Goal: Register for event/course

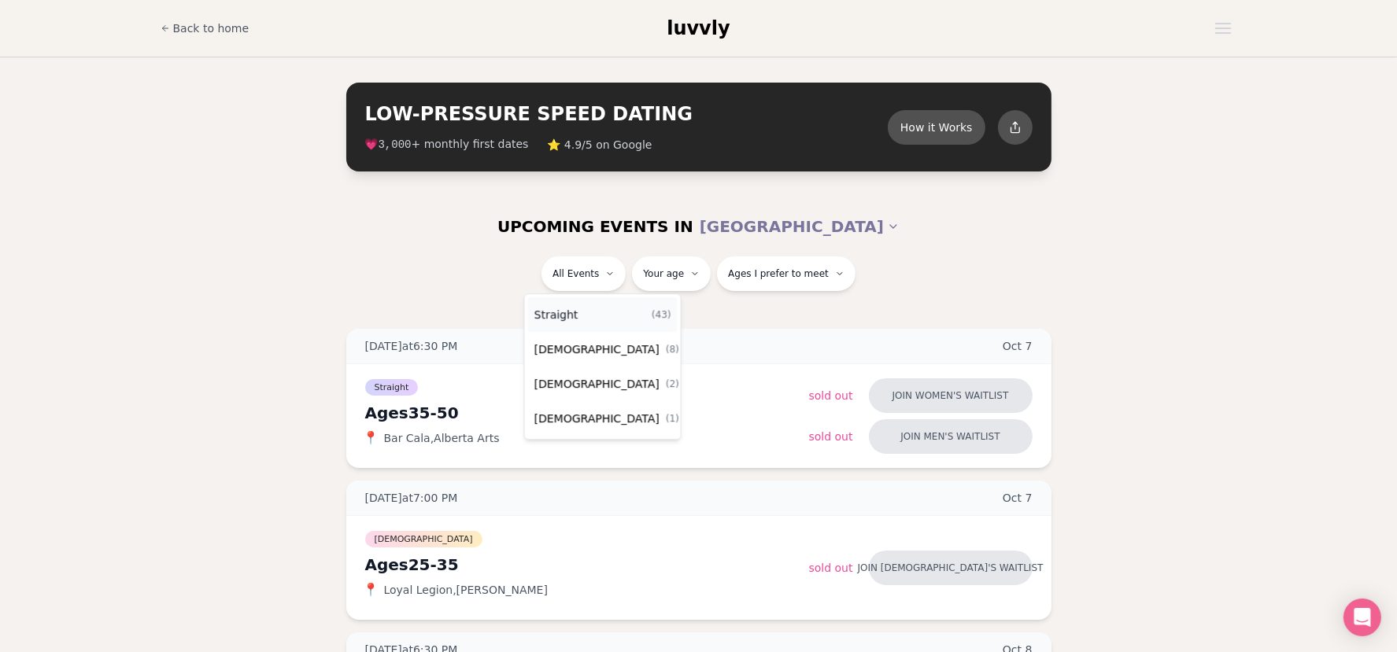
click at [597, 311] on div "Straight ( 43 )" at bounding box center [602, 314] width 149 height 35
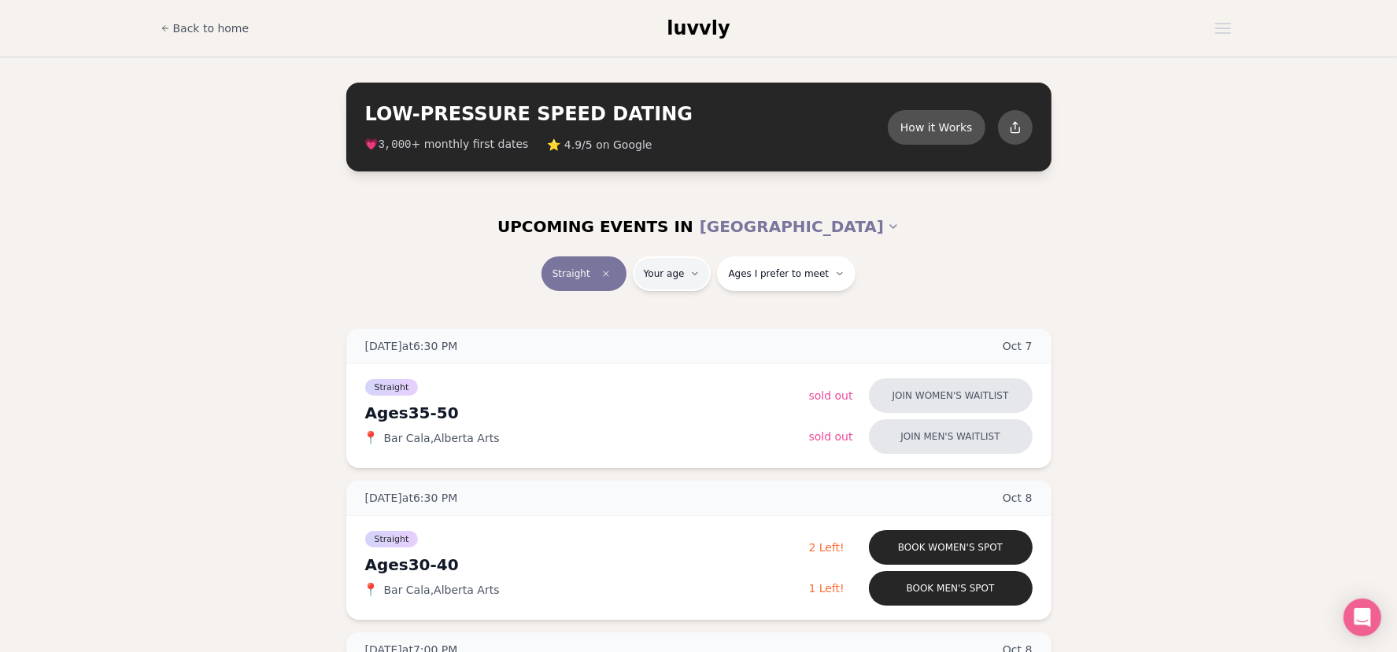
click at [943, 125] on button "How it Works" at bounding box center [936, 127] width 102 height 36
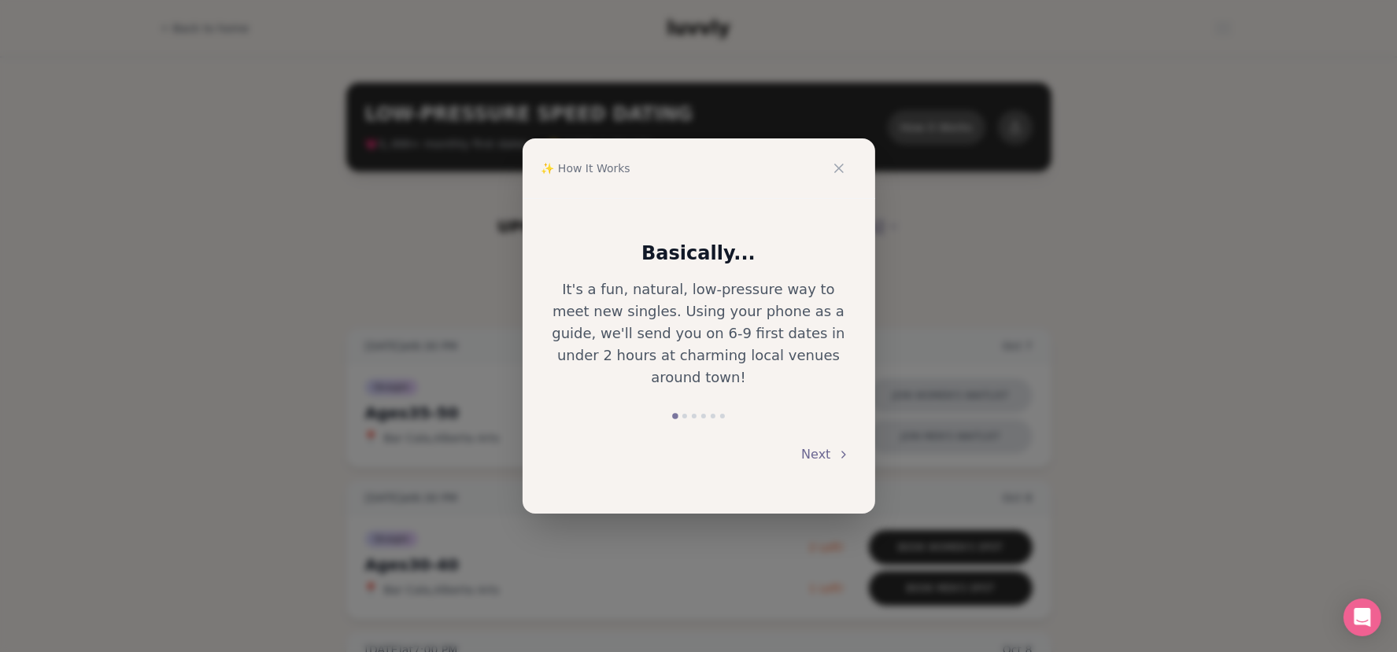
click at [818, 438] on button "Next" at bounding box center [825, 454] width 48 height 35
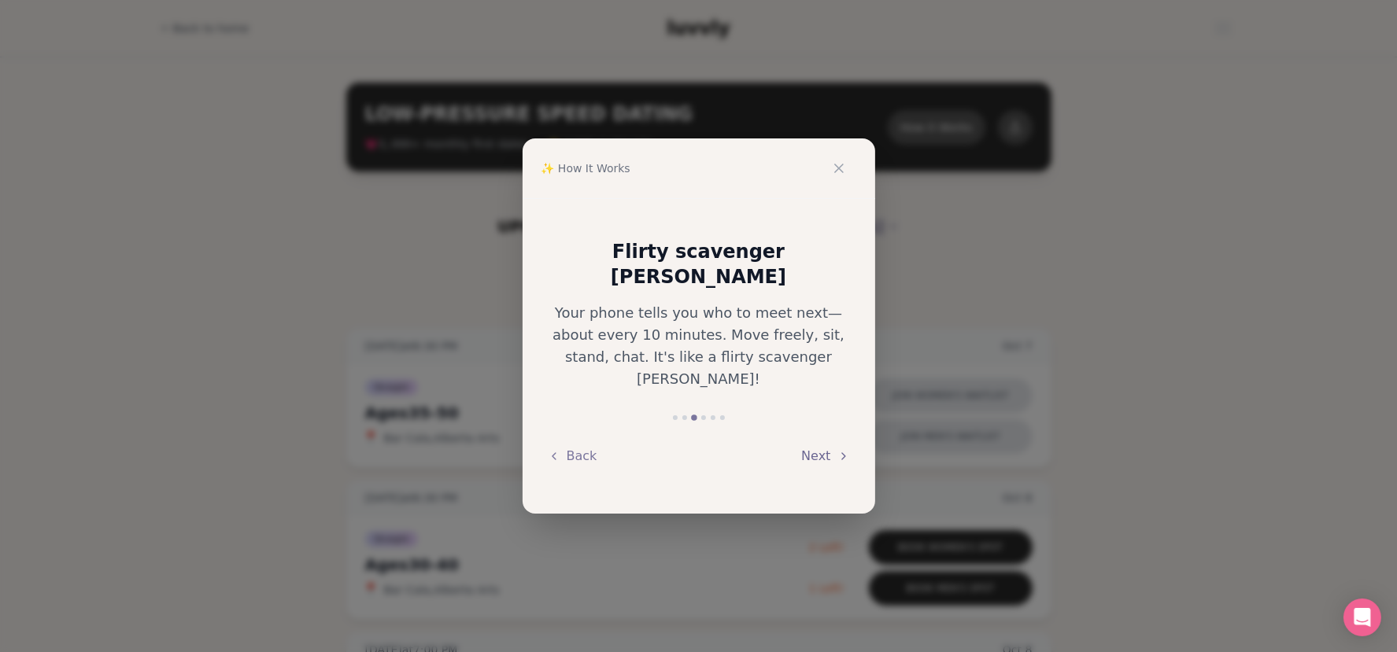
click at [818, 439] on button "Next" at bounding box center [825, 456] width 48 height 35
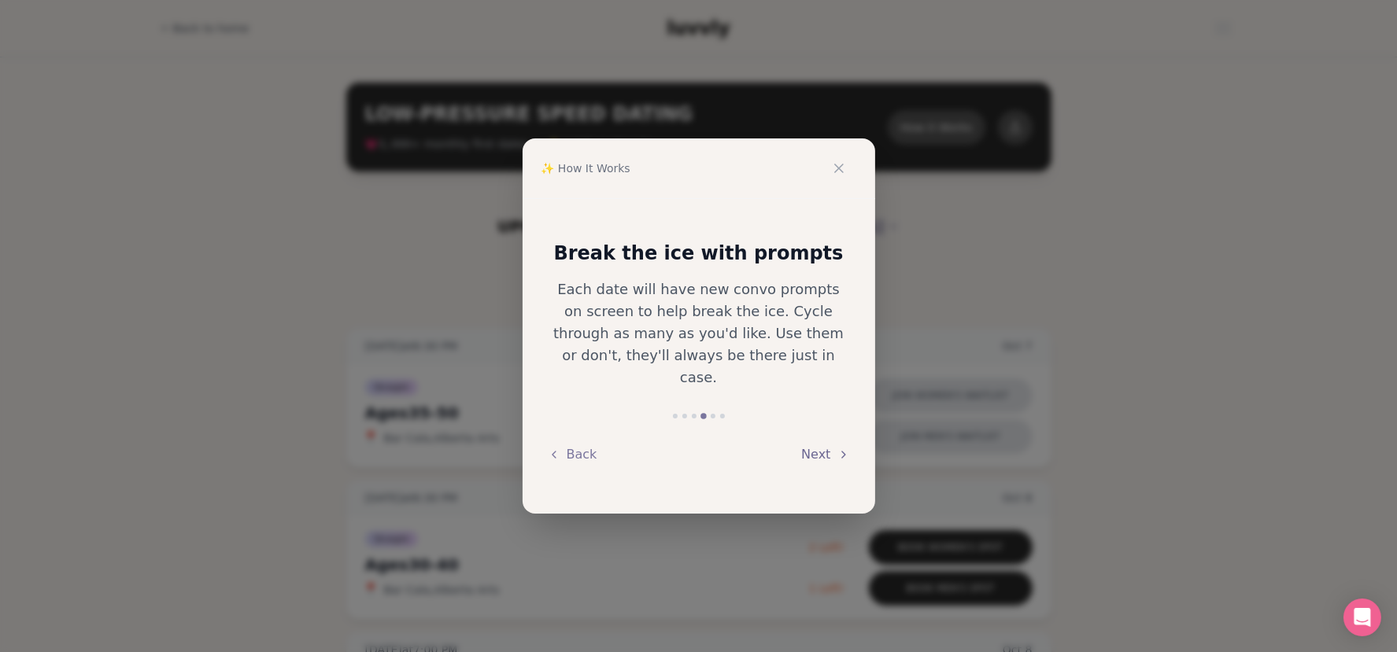
click at [818, 438] on button "Next" at bounding box center [825, 454] width 48 height 35
click at [817, 438] on button "Next" at bounding box center [825, 454] width 48 height 35
drag, startPoint x: 844, startPoint y: 158, endPoint x: 839, endPoint y: 165, distance: 8.5
click at [842, 159] on button at bounding box center [838, 168] width 35 height 35
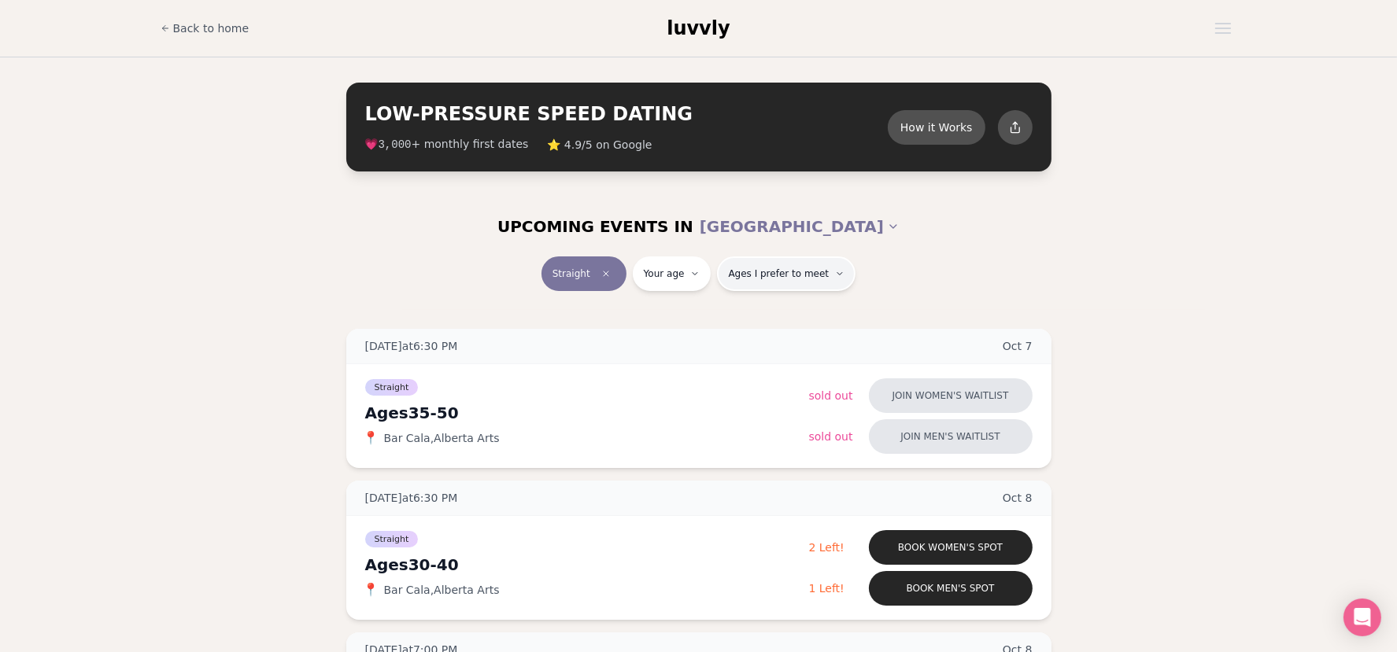
click at [788, 277] on span "Ages I prefer to meet" at bounding box center [778, 274] width 101 height 13
click at [176, 29] on span "Back to home" at bounding box center [211, 28] width 76 height 16
